Goal: Task Accomplishment & Management: Manage account settings

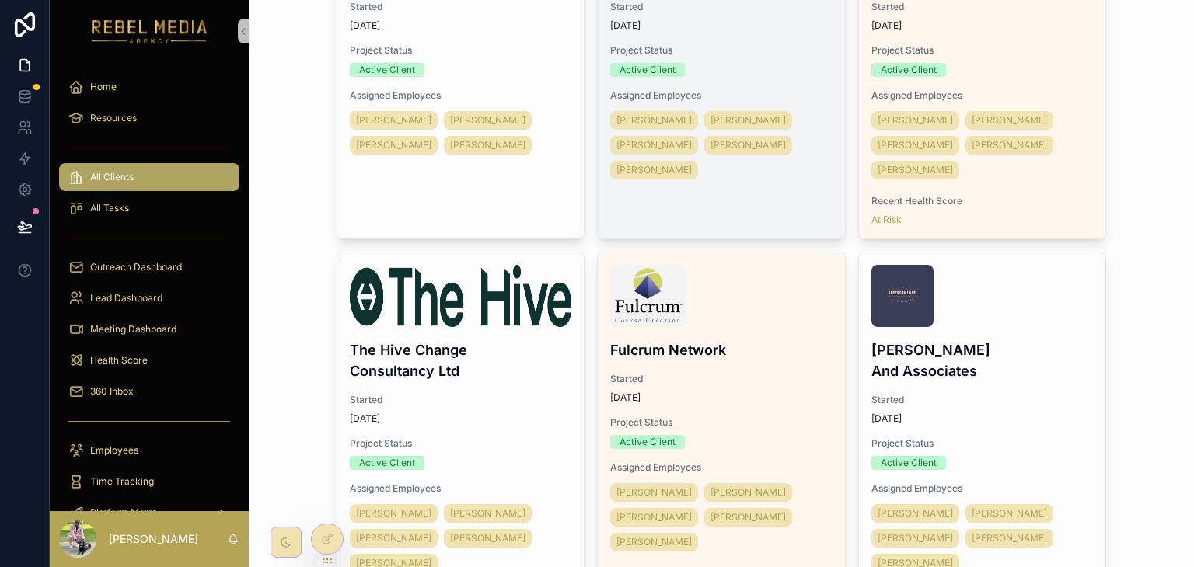
scroll to position [1192, 0]
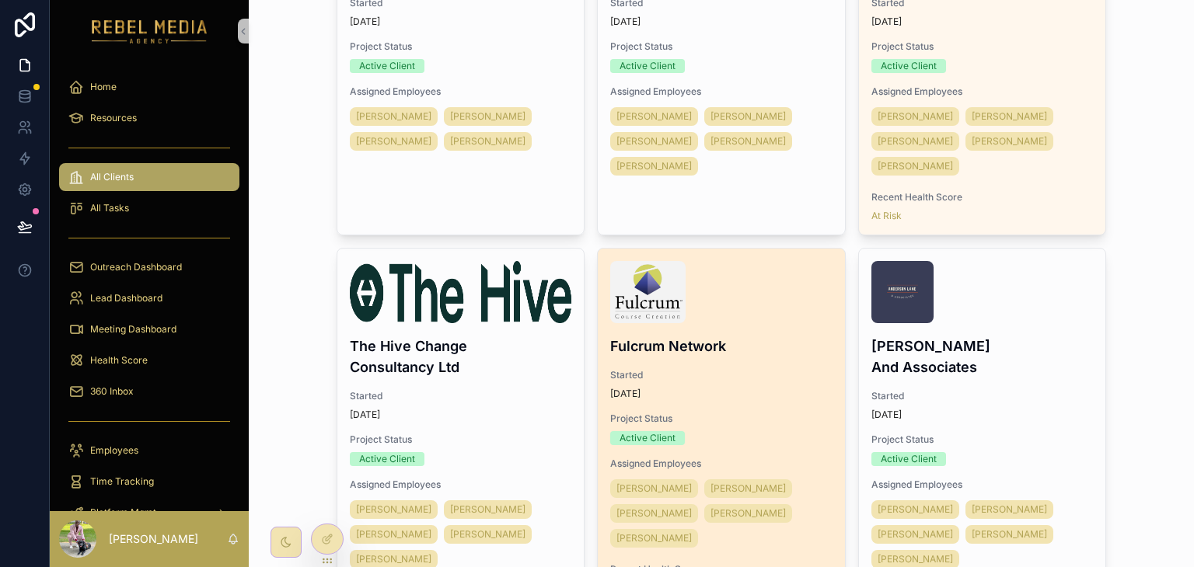
click at [758, 331] on div "Fulcrum Network Started [DATE] Project Status Active Client Assigned Employees …" at bounding box center [721, 428] width 247 height 358
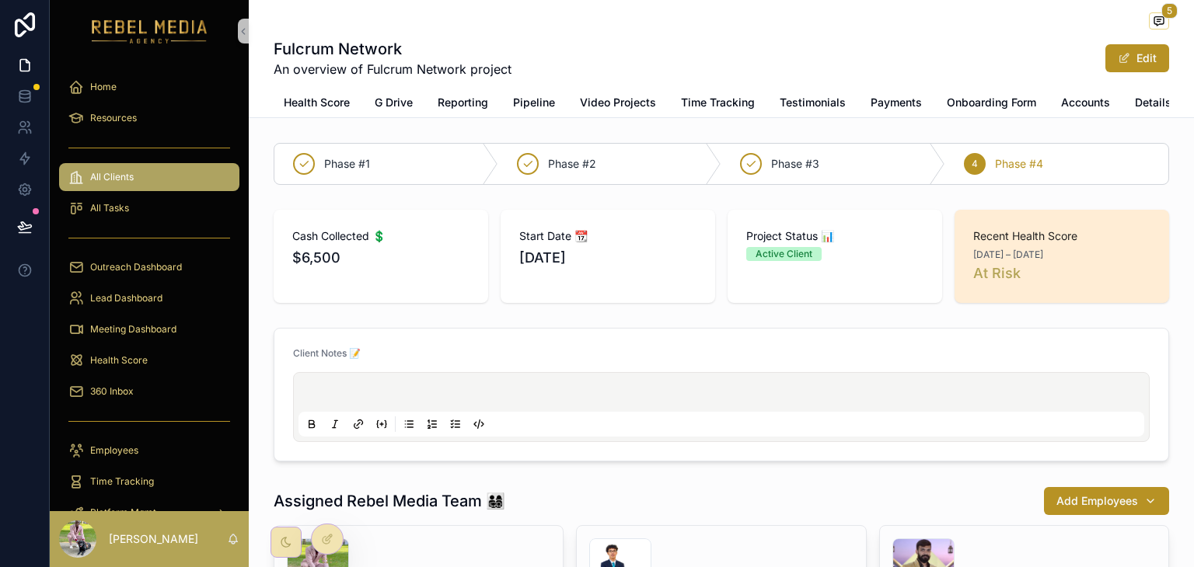
scroll to position [0, 121]
click at [1142, 103] on span "Details" at bounding box center [1152, 103] width 37 height 16
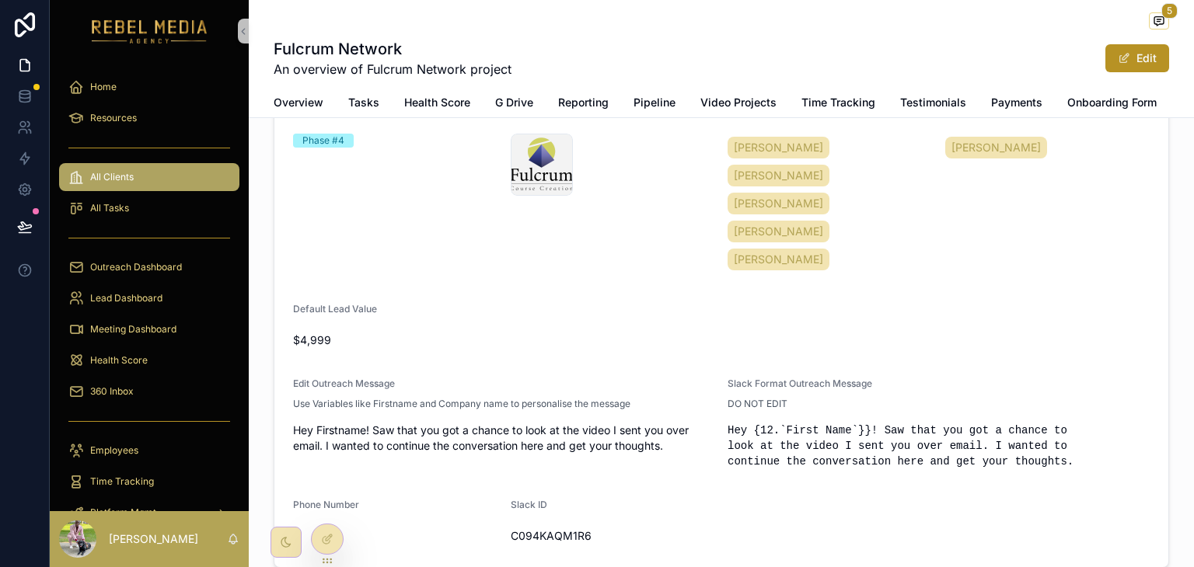
scroll to position [313, 0]
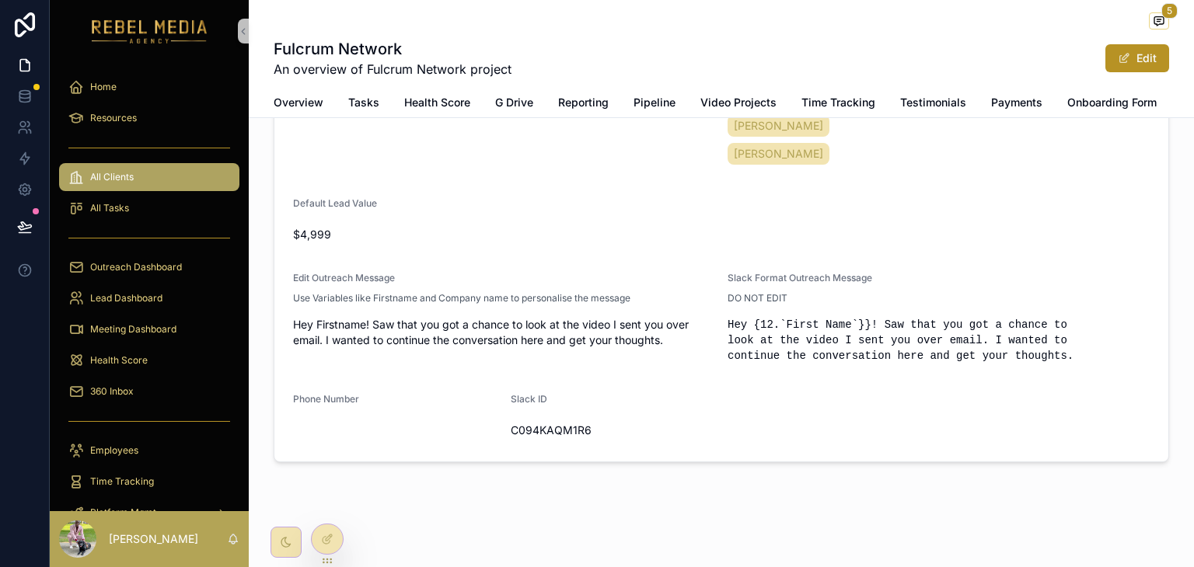
click at [554, 431] on span "C094KAQM1R6" at bounding box center [613, 431] width 205 height 16
drag, startPoint x: 588, startPoint y: 428, endPoint x: 541, endPoint y: 428, distance: 46.6
click at [541, 428] on span "C094KAQM1R6" at bounding box center [613, 431] width 205 height 16
click at [581, 433] on span "C094KAQM1R6" at bounding box center [613, 431] width 205 height 16
drag, startPoint x: 590, startPoint y: 432, endPoint x: 936, endPoint y: 224, distance: 403.8
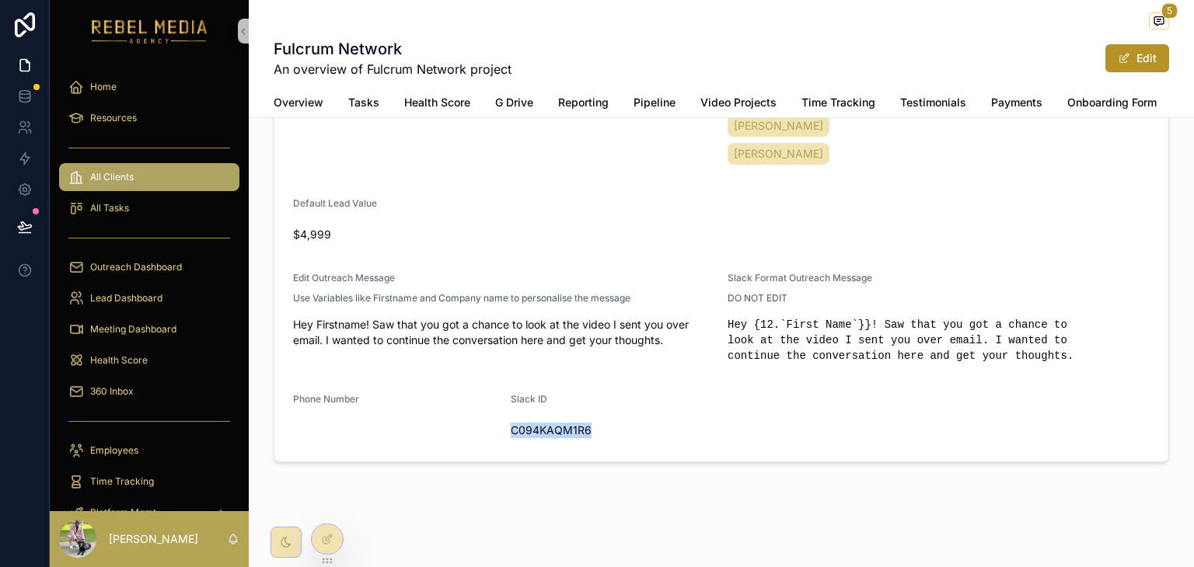
click at [498, 428] on form "Company Name Fulcrum Network Start Date [DATE] End Date -- Company Email [EMAIL…" at bounding box center [721, 146] width 894 height 631
click at [1138, 54] on button "Edit" at bounding box center [1137, 58] width 64 height 28
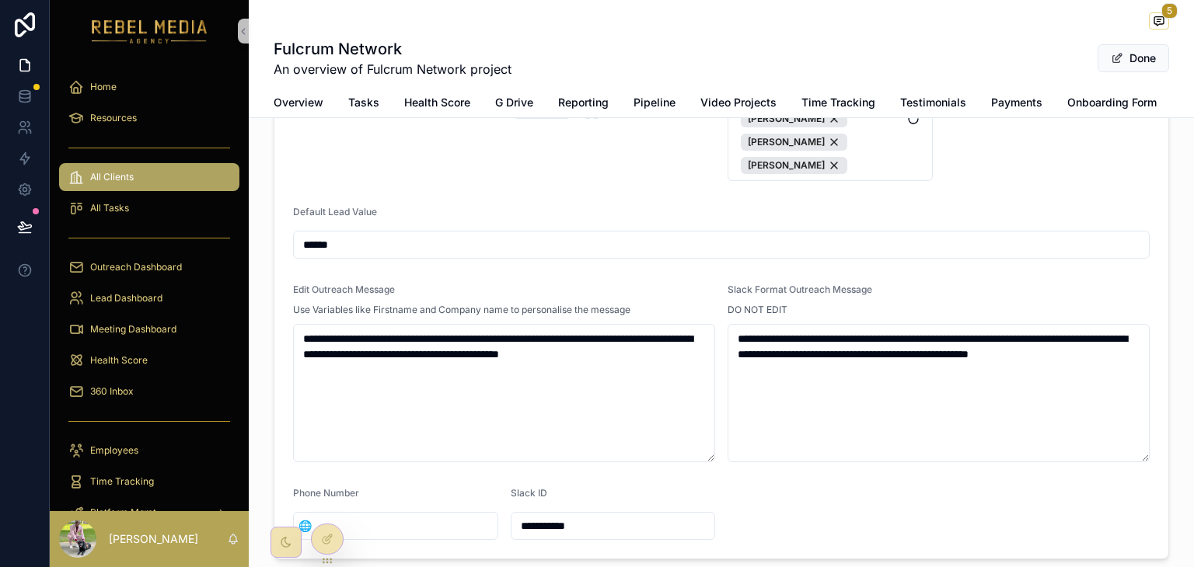
scroll to position [533, 0]
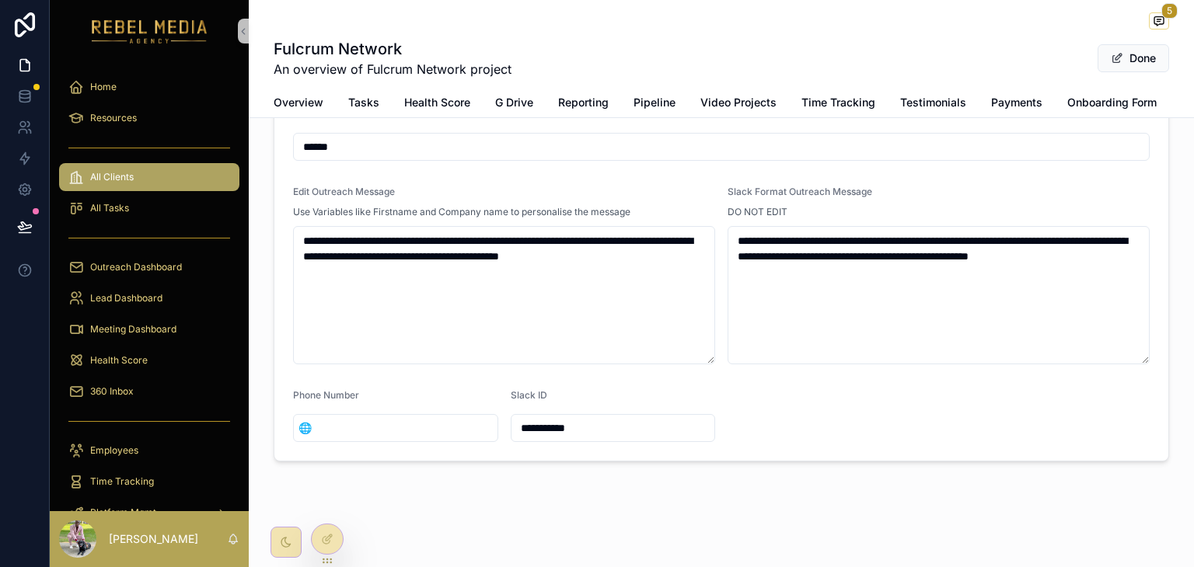
click at [629, 426] on input "**********" at bounding box center [614, 428] width 204 height 22
drag, startPoint x: 624, startPoint y: 424, endPoint x: 491, endPoint y: 421, distance: 133.7
click at [491, 421] on form "**********" at bounding box center [721, 41] width 894 height 840
paste input "scrollable content"
type input "**********"
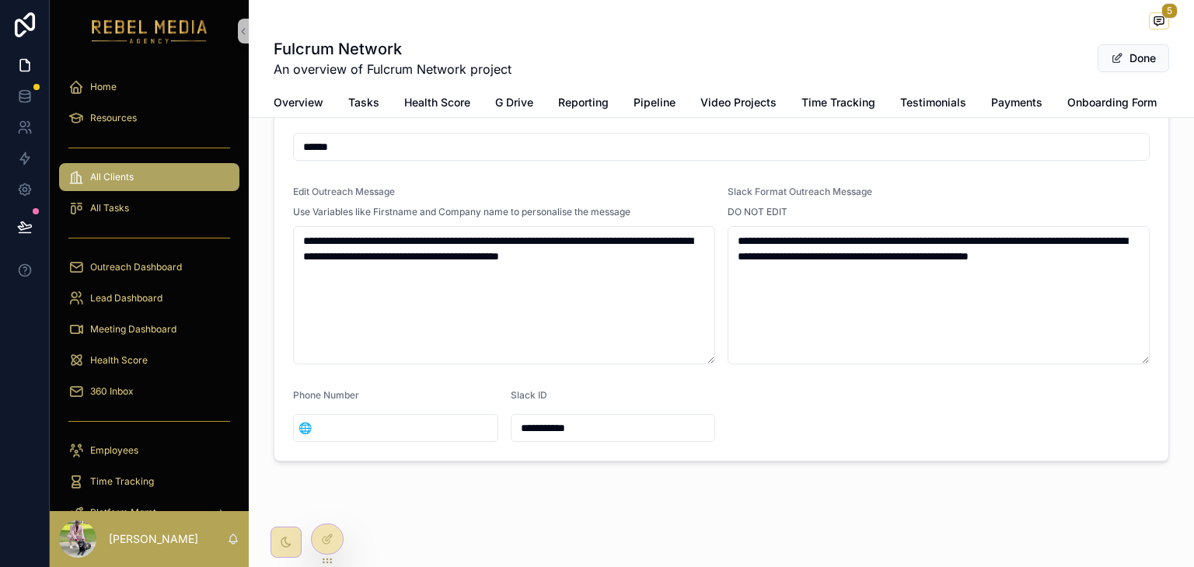
drag, startPoint x: 638, startPoint y: 421, endPoint x: 420, endPoint y: 421, distance: 218.4
click at [420, 421] on form "**********" at bounding box center [721, 41] width 894 height 840
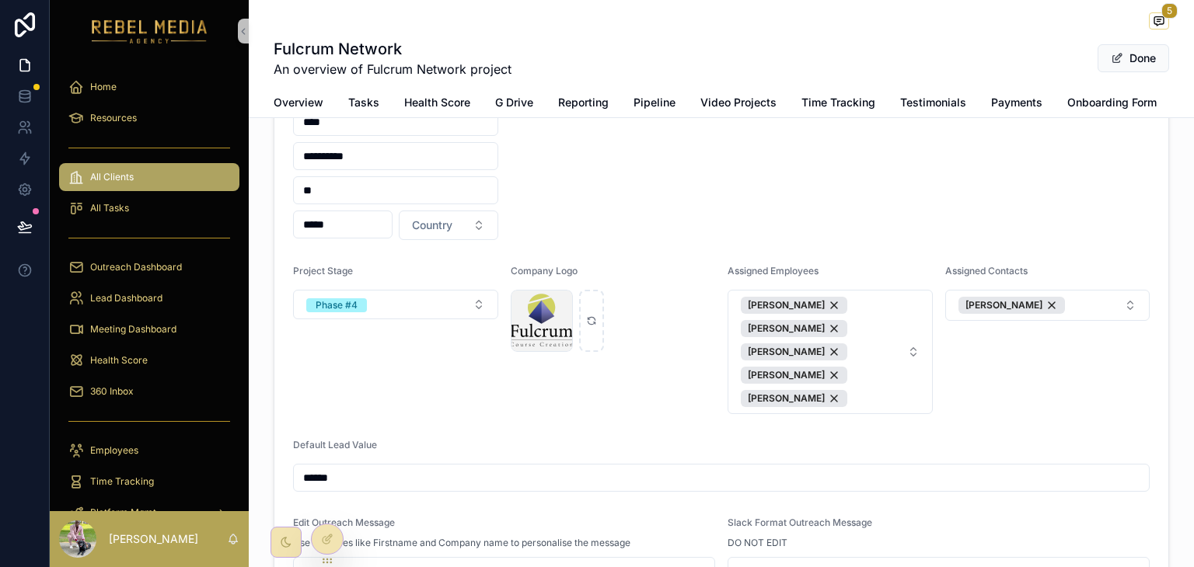
scroll to position [163, 0]
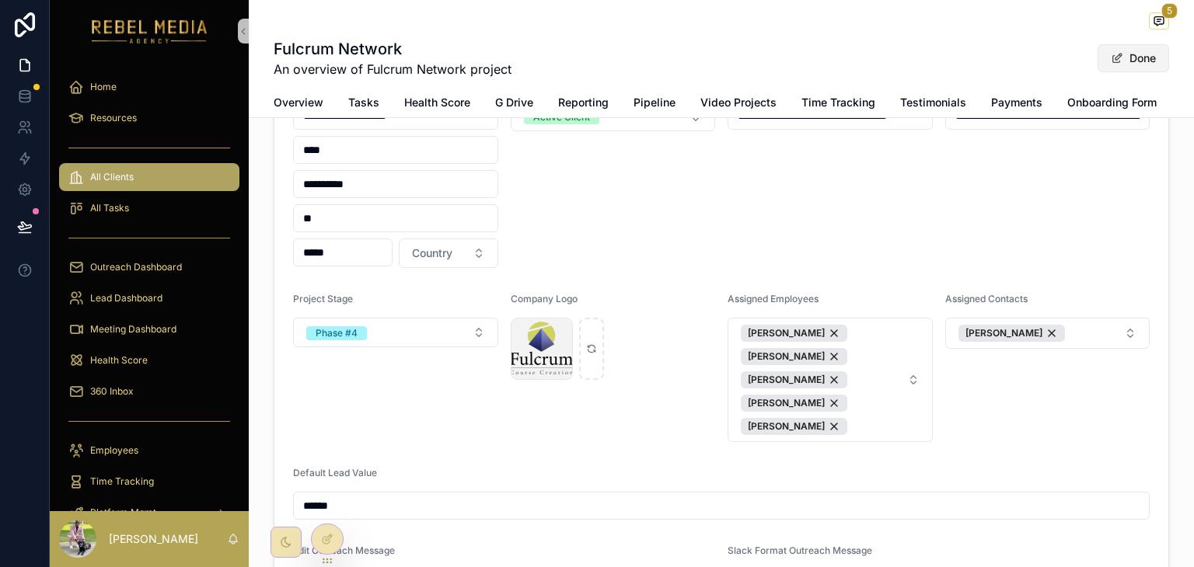
click at [1135, 62] on button "Done" at bounding box center [1134, 58] width 72 height 28
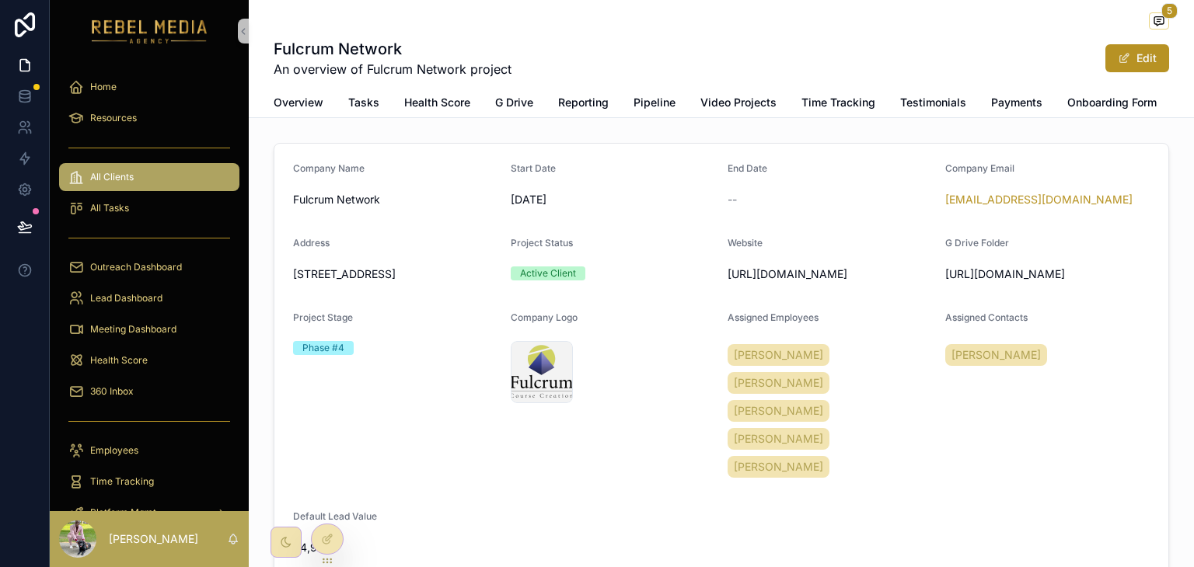
scroll to position [313, 0]
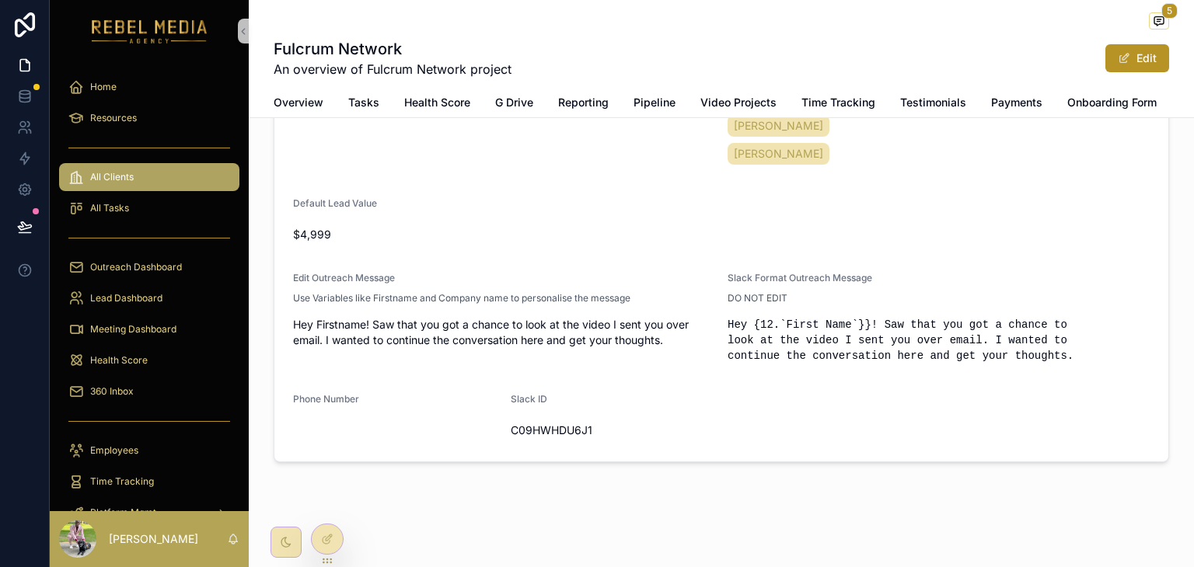
click at [843, 487] on div "5 Fulcrum Network An overview of Fulcrum Network project Edit Details Overview …" at bounding box center [721, 128] width 945 height 882
click at [195, 173] on div "All Clients" at bounding box center [149, 177] width 162 height 25
